Goal: Task Accomplishment & Management: Manage account settings

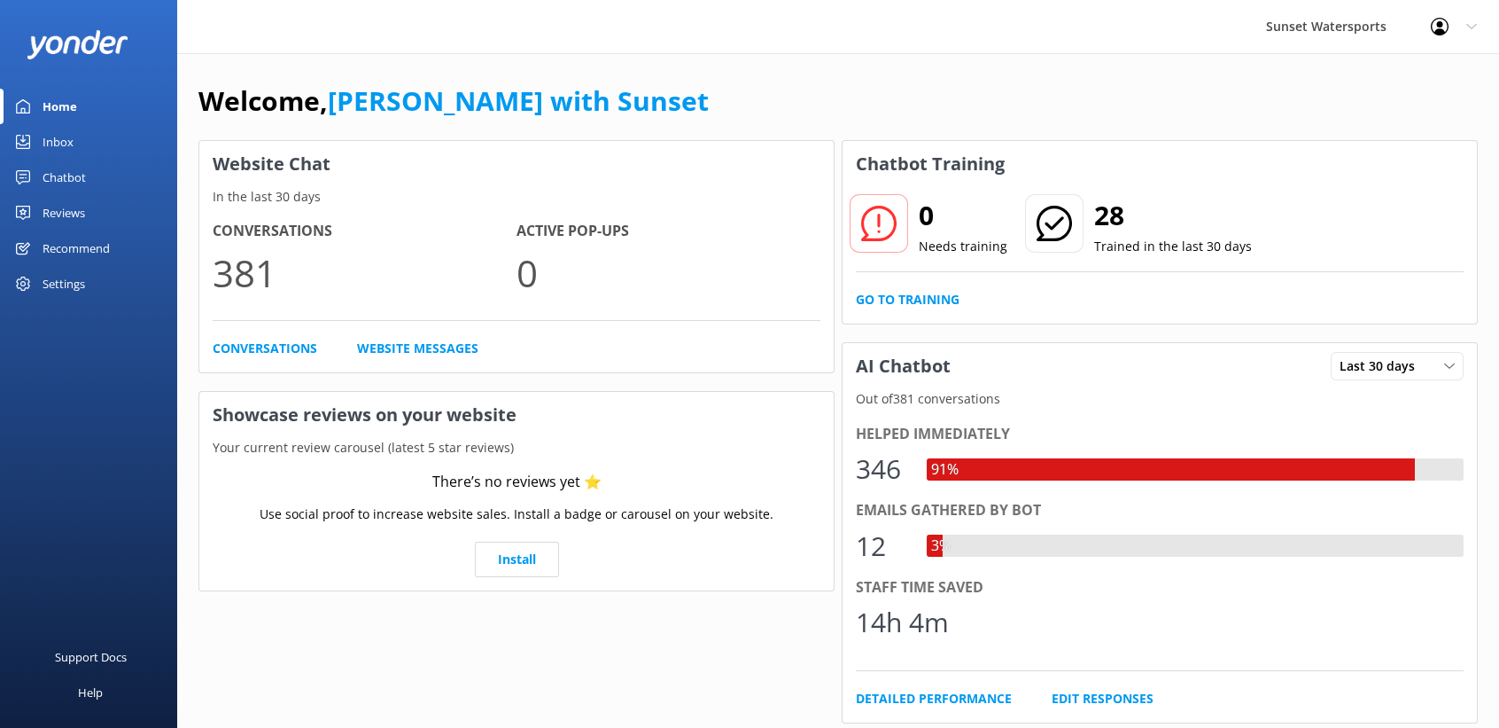
click at [57, 138] on div "Inbox" at bounding box center [58, 141] width 31 height 35
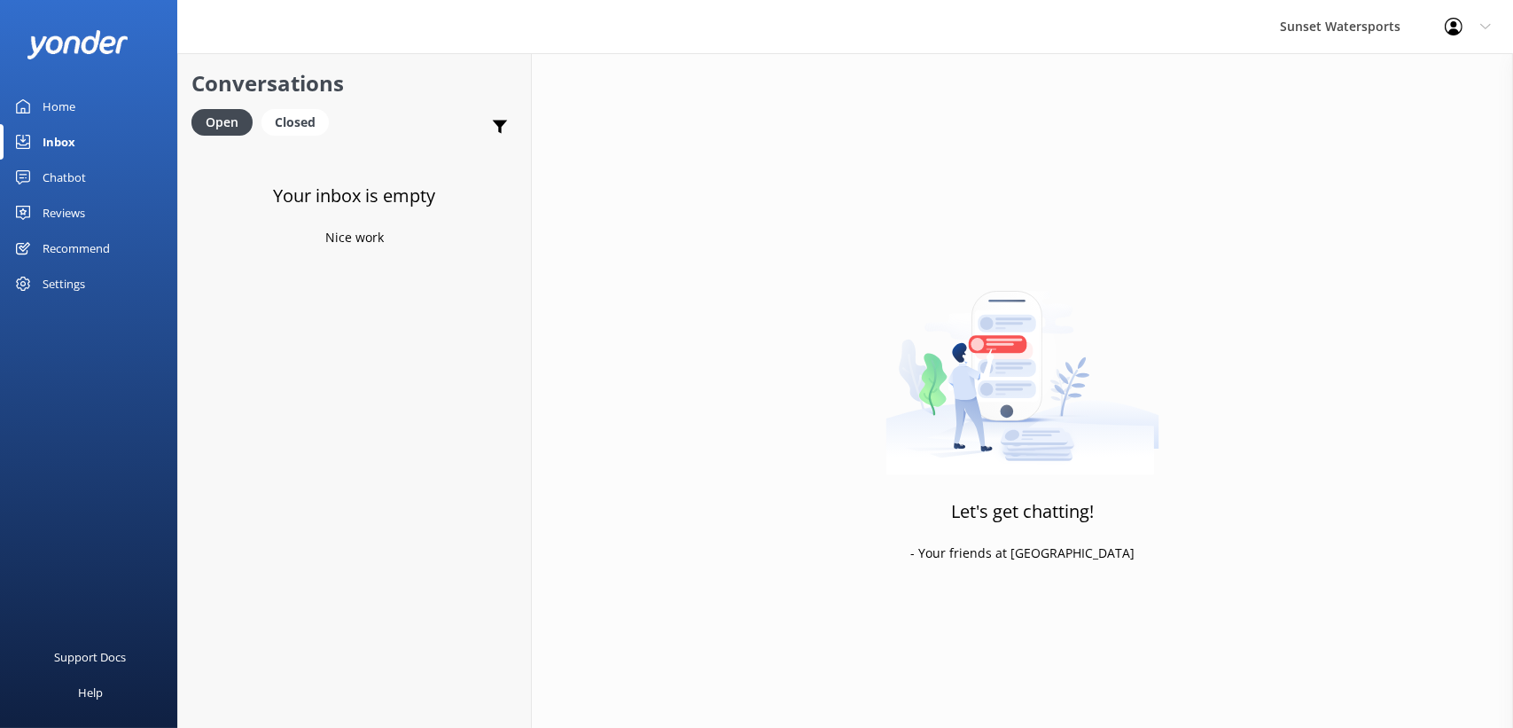
click at [301, 379] on div "Your inbox is empty Nice work" at bounding box center [354, 510] width 353 height 728
click at [43, 117] on div "Home" at bounding box center [59, 106] width 33 height 35
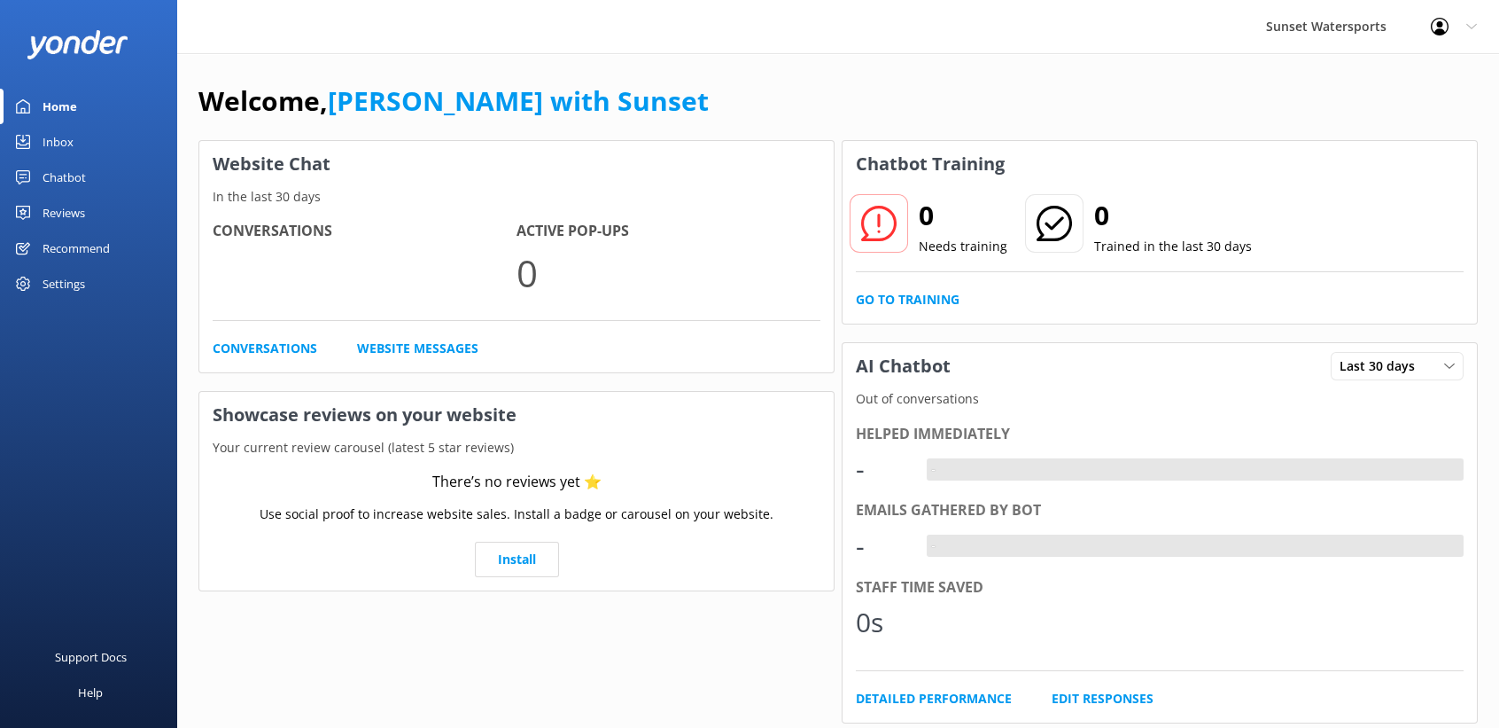
click at [50, 134] on div "Inbox" at bounding box center [58, 141] width 31 height 35
